Goal: Task Accomplishment & Management: Use online tool/utility

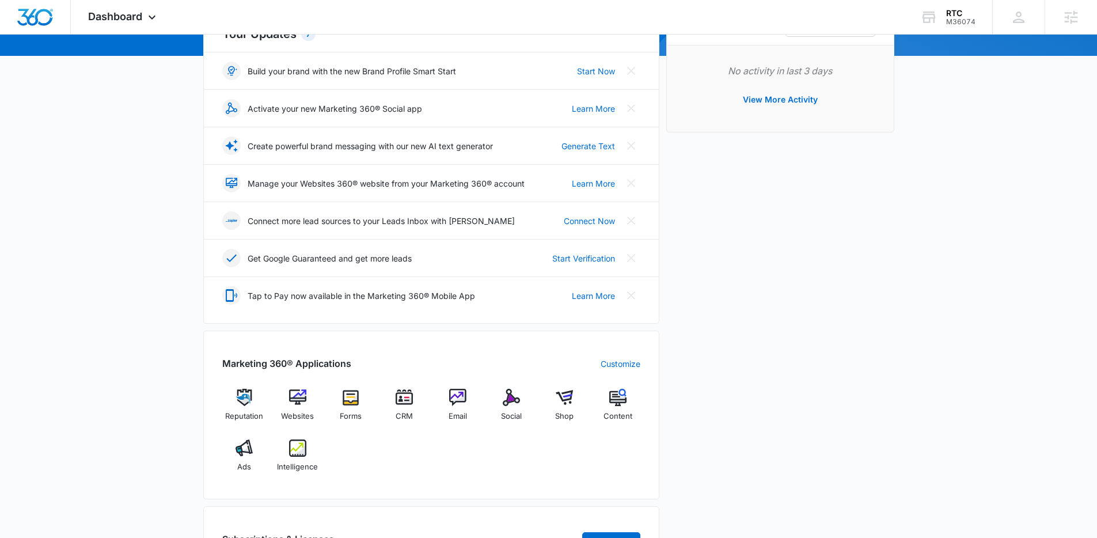
scroll to position [237, 0]
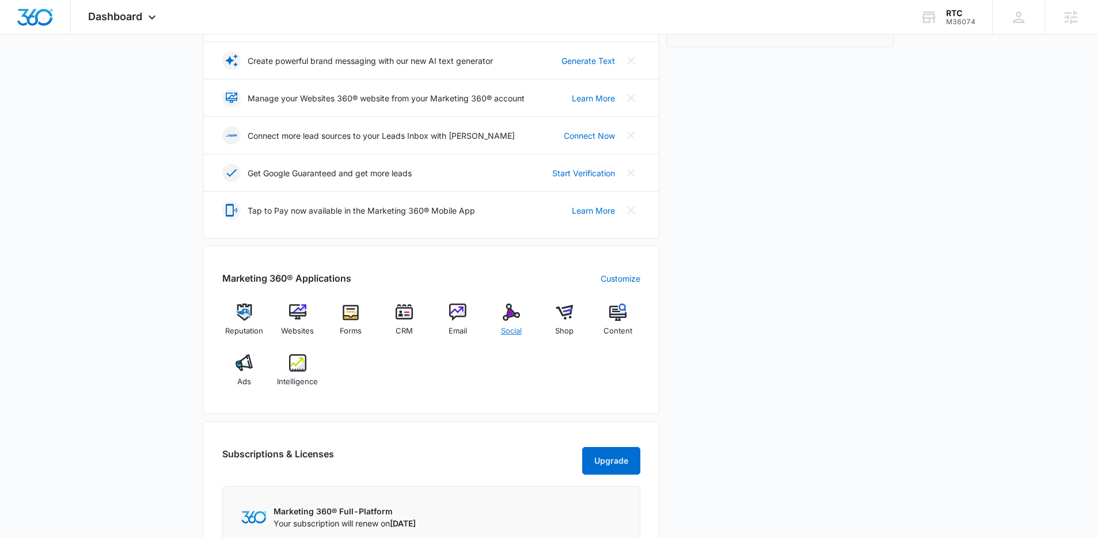
click at [511, 321] on div "Social" at bounding box center [511, 323] width 44 height 41
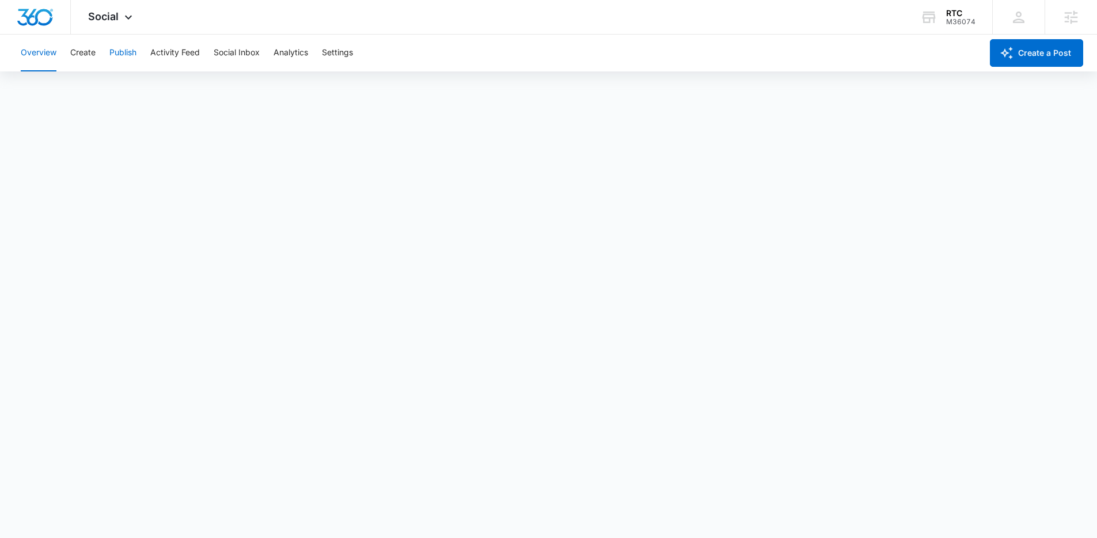
click at [130, 54] on button "Publish" at bounding box center [122, 53] width 27 height 37
click at [98, 59] on div "Overview Create Publish Activity Feed Social Inbox Analytics Settings" at bounding box center [498, 53] width 968 height 37
click at [88, 55] on button "Create" at bounding box center [82, 53] width 25 height 37
click at [105, 89] on button "Approvals" at bounding box center [112, 88] width 39 height 32
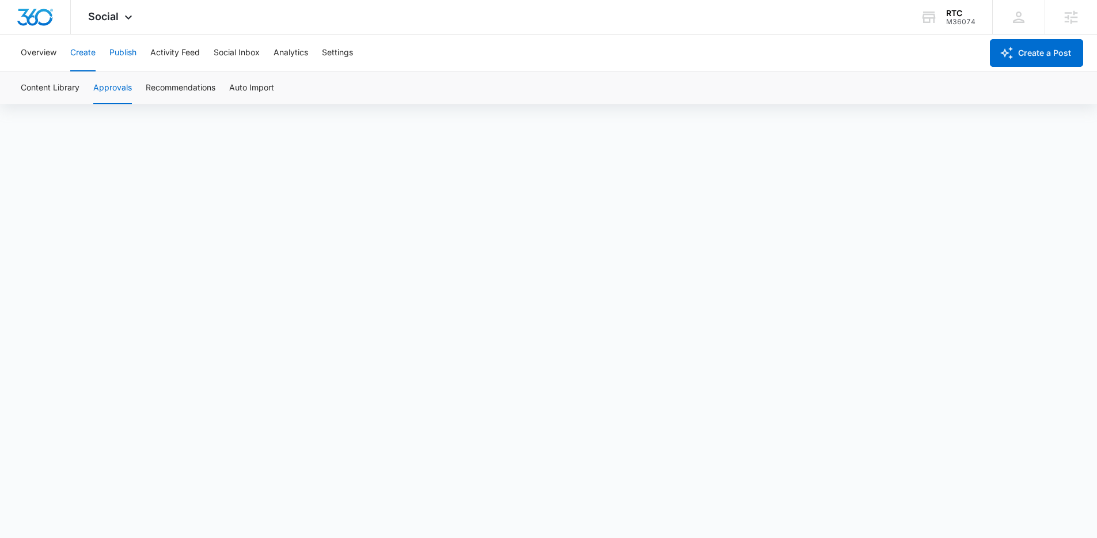
click at [130, 56] on button "Publish" at bounding box center [122, 53] width 27 height 37
click at [81, 52] on button "Create" at bounding box center [82, 53] width 25 height 37
